Goal: Complete application form

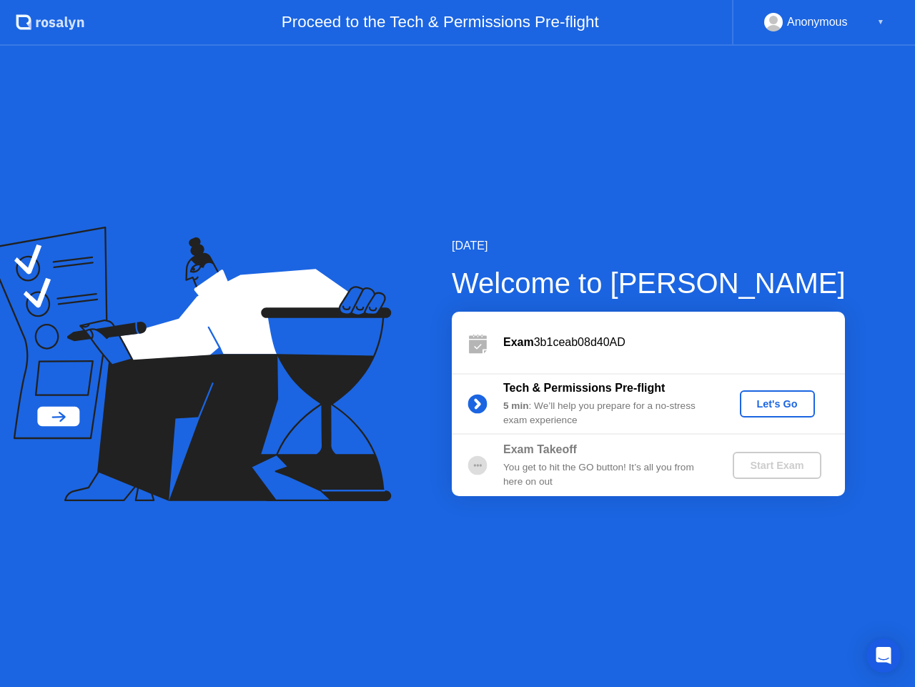
click at [772, 407] on div "Let's Go" at bounding box center [778, 403] width 64 height 11
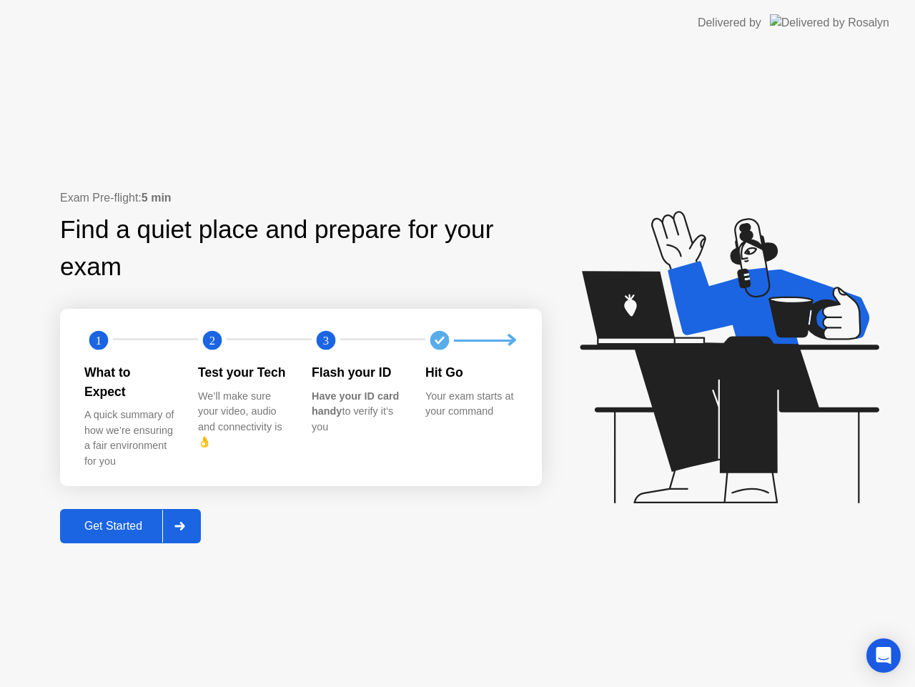
click at [149, 521] on div "Get Started" at bounding box center [113, 526] width 98 height 13
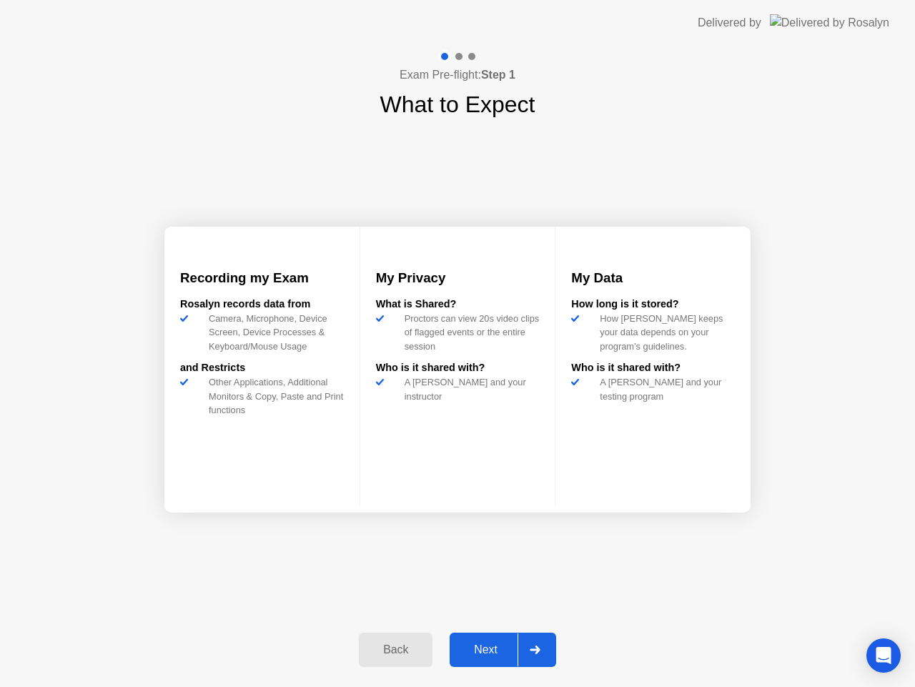
click at [492, 644] on div "Next" at bounding box center [486, 650] width 64 height 13
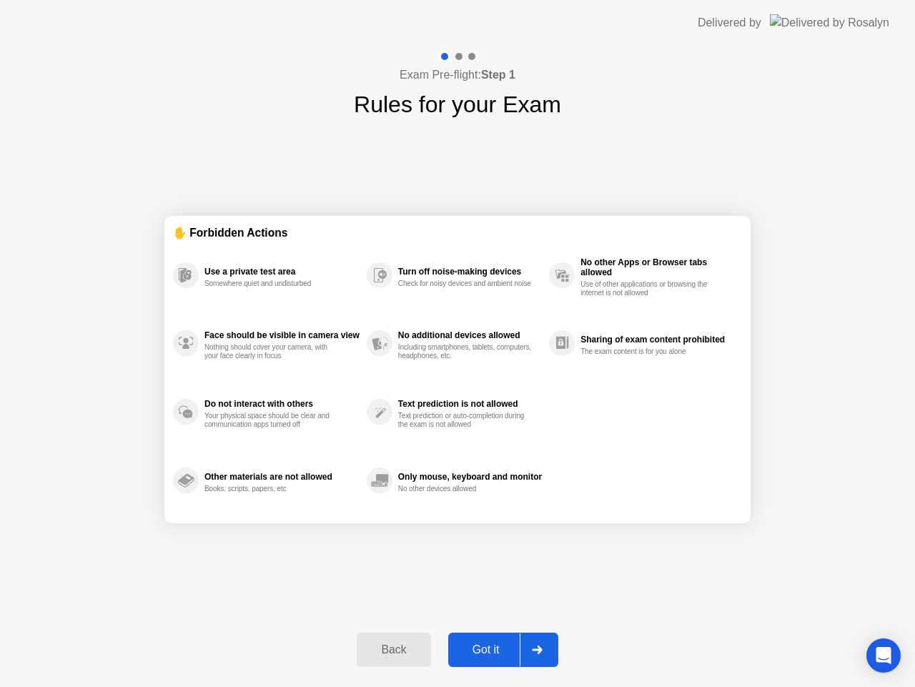
click at [540, 656] on div at bounding box center [537, 650] width 34 height 33
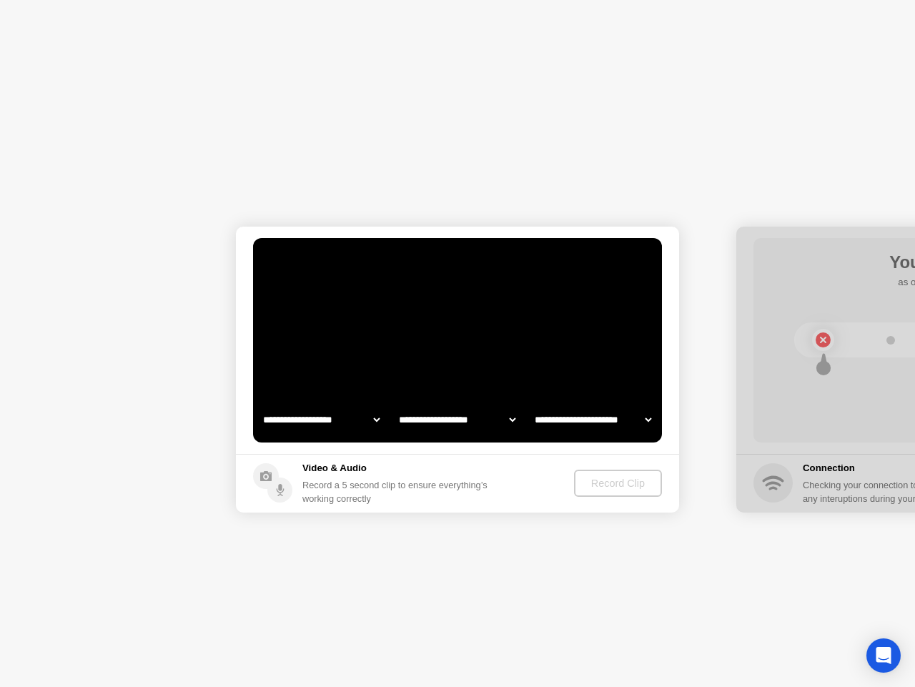
select select "**********"
select select "*******"
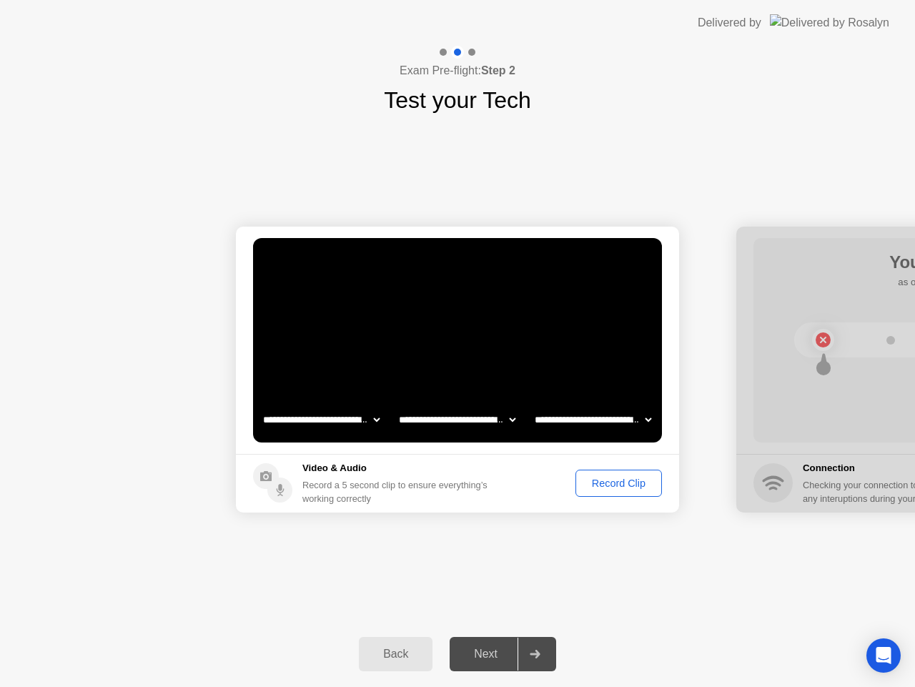
click at [623, 487] on div "Record Clip" at bounding box center [619, 483] width 77 height 11
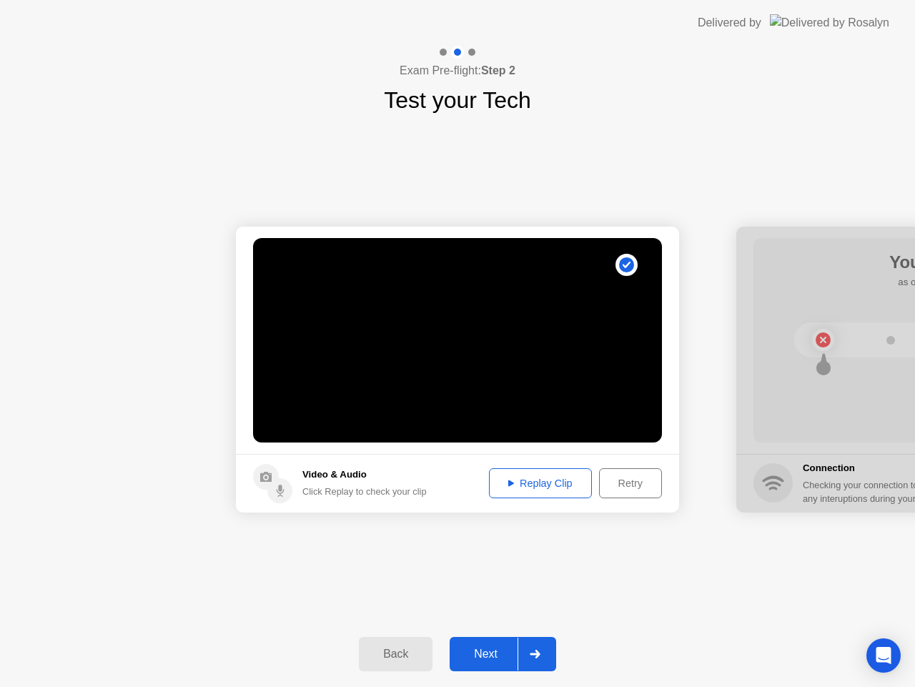
click at [563, 483] on div "Replay Clip" at bounding box center [540, 483] width 93 height 11
click at [532, 656] on icon at bounding box center [535, 654] width 11 height 9
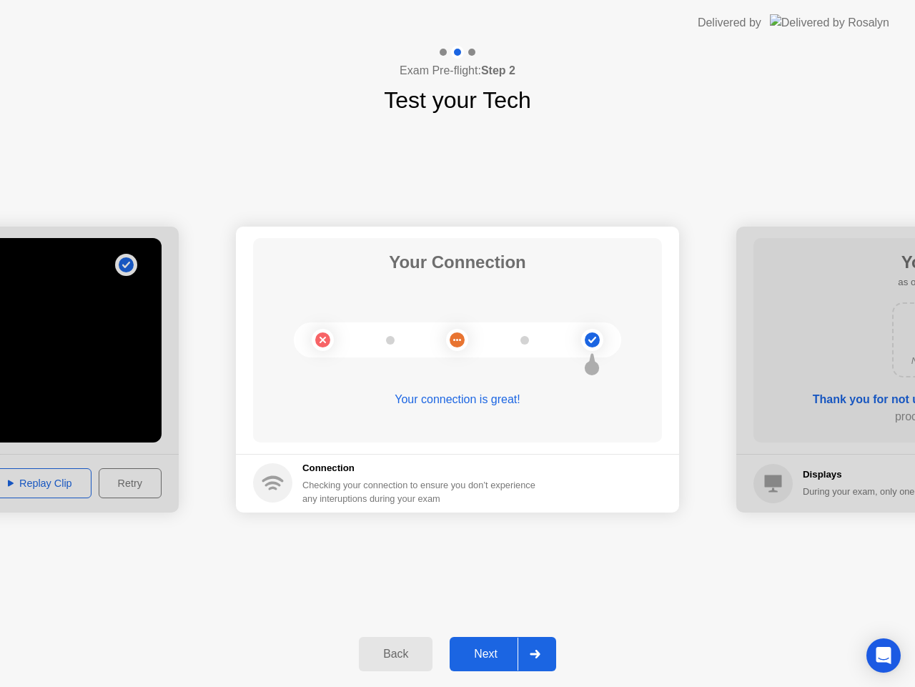
click at [534, 659] on div at bounding box center [535, 654] width 34 height 33
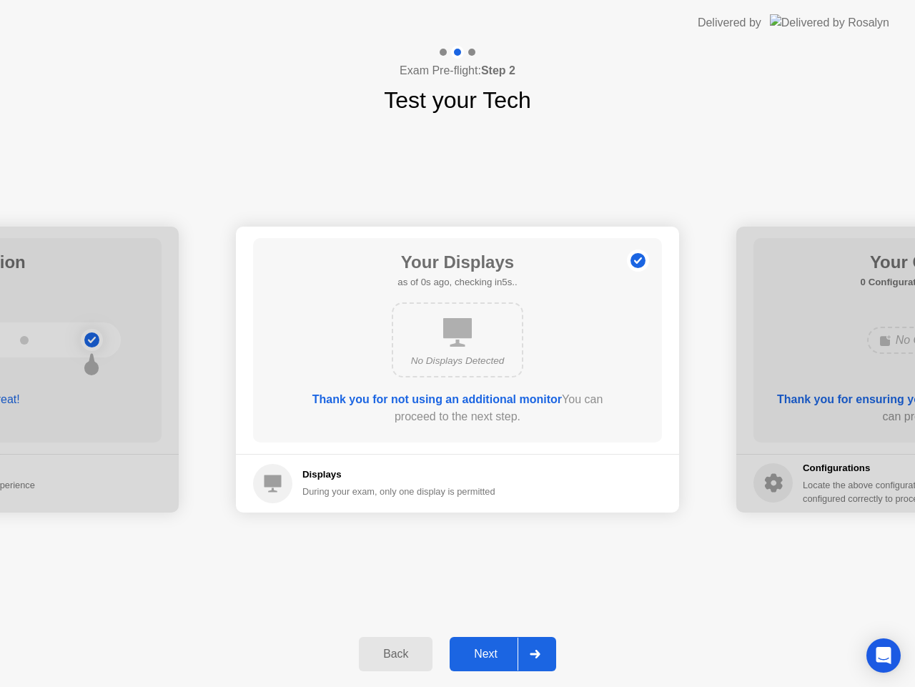
click at [534, 659] on div at bounding box center [535, 654] width 34 height 33
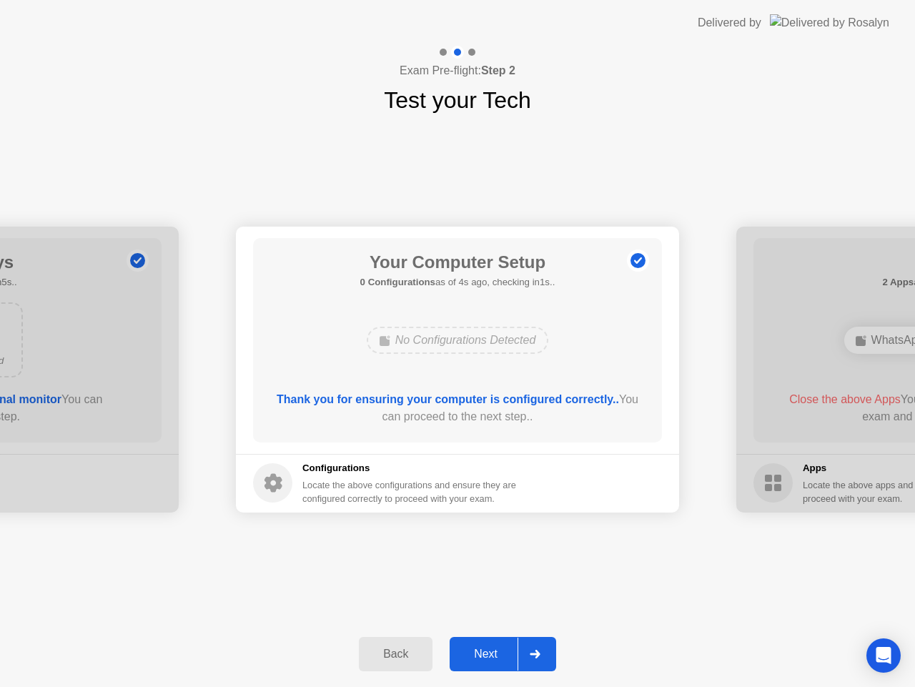
click at [534, 659] on div at bounding box center [535, 654] width 34 height 33
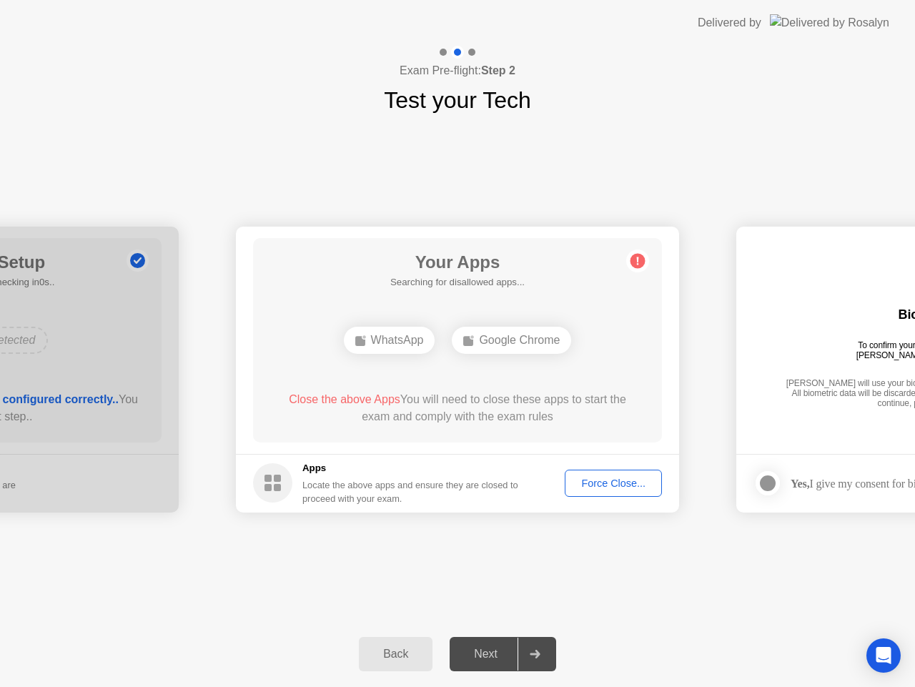
click at [601, 486] on div "Force Close..." at bounding box center [613, 483] width 87 height 11
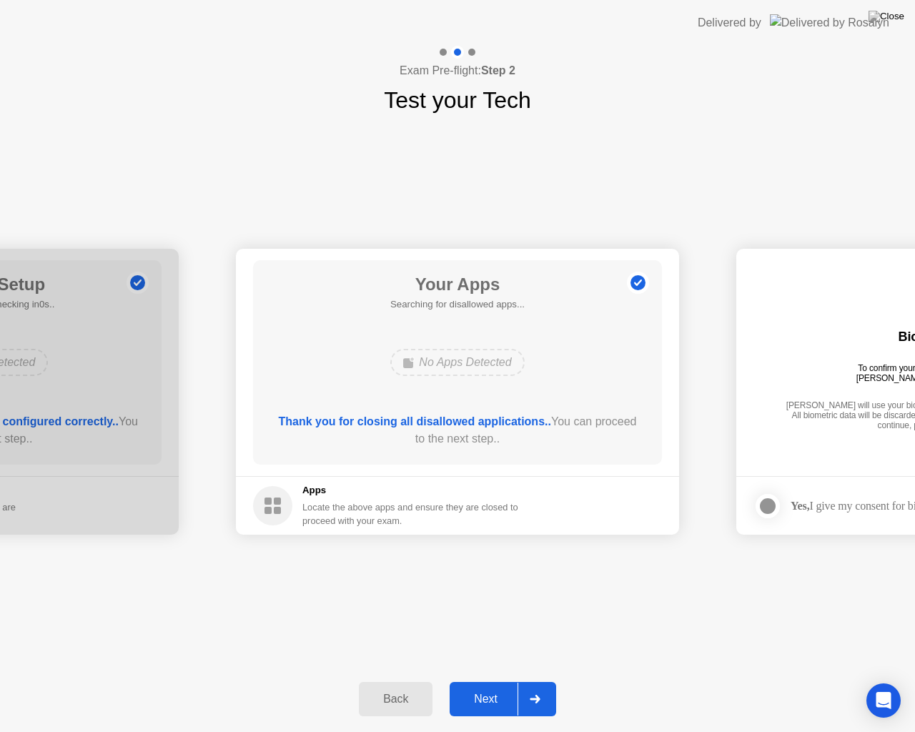
click at [543, 686] on div at bounding box center [535, 699] width 34 height 33
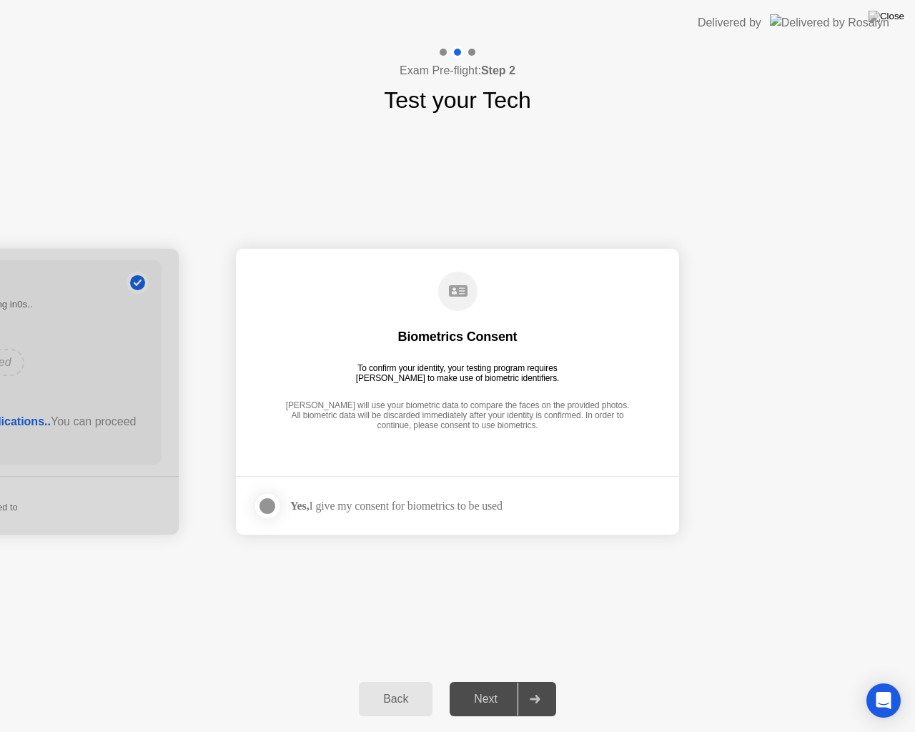
click at [264, 508] on div at bounding box center [267, 506] width 17 height 17
click at [544, 686] on div at bounding box center [535, 699] width 34 height 33
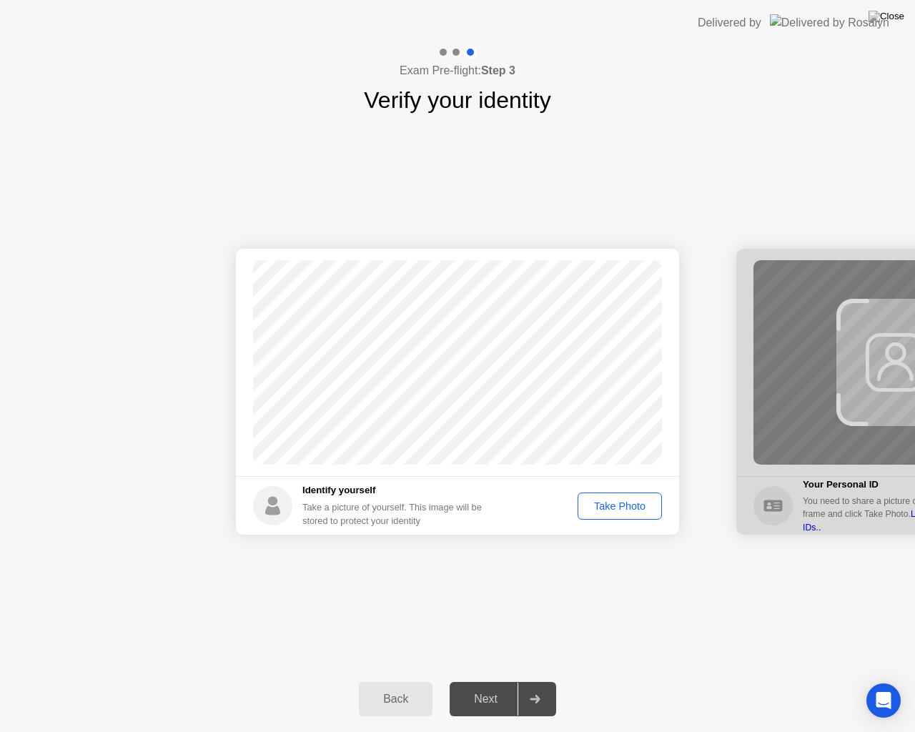
click at [623, 504] on div "Take Photo" at bounding box center [620, 506] width 74 height 11
click at [543, 686] on div at bounding box center [535, 699] width 34 height 33
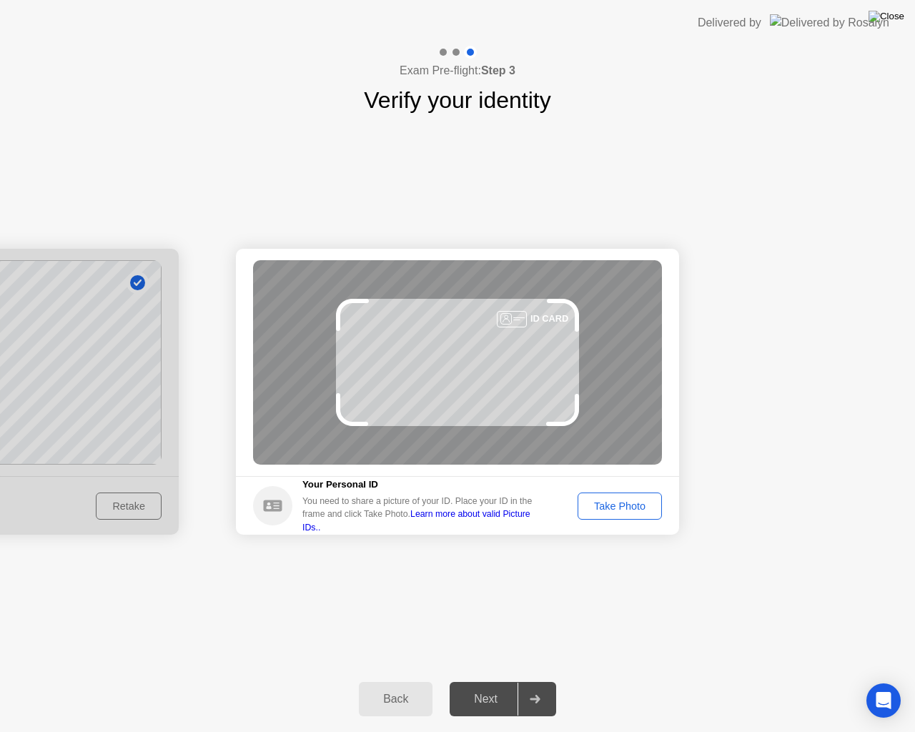
click at [895, 22] on img at bounding box center [887, 16] width 36 height 11
